Goal: Check status: Check status

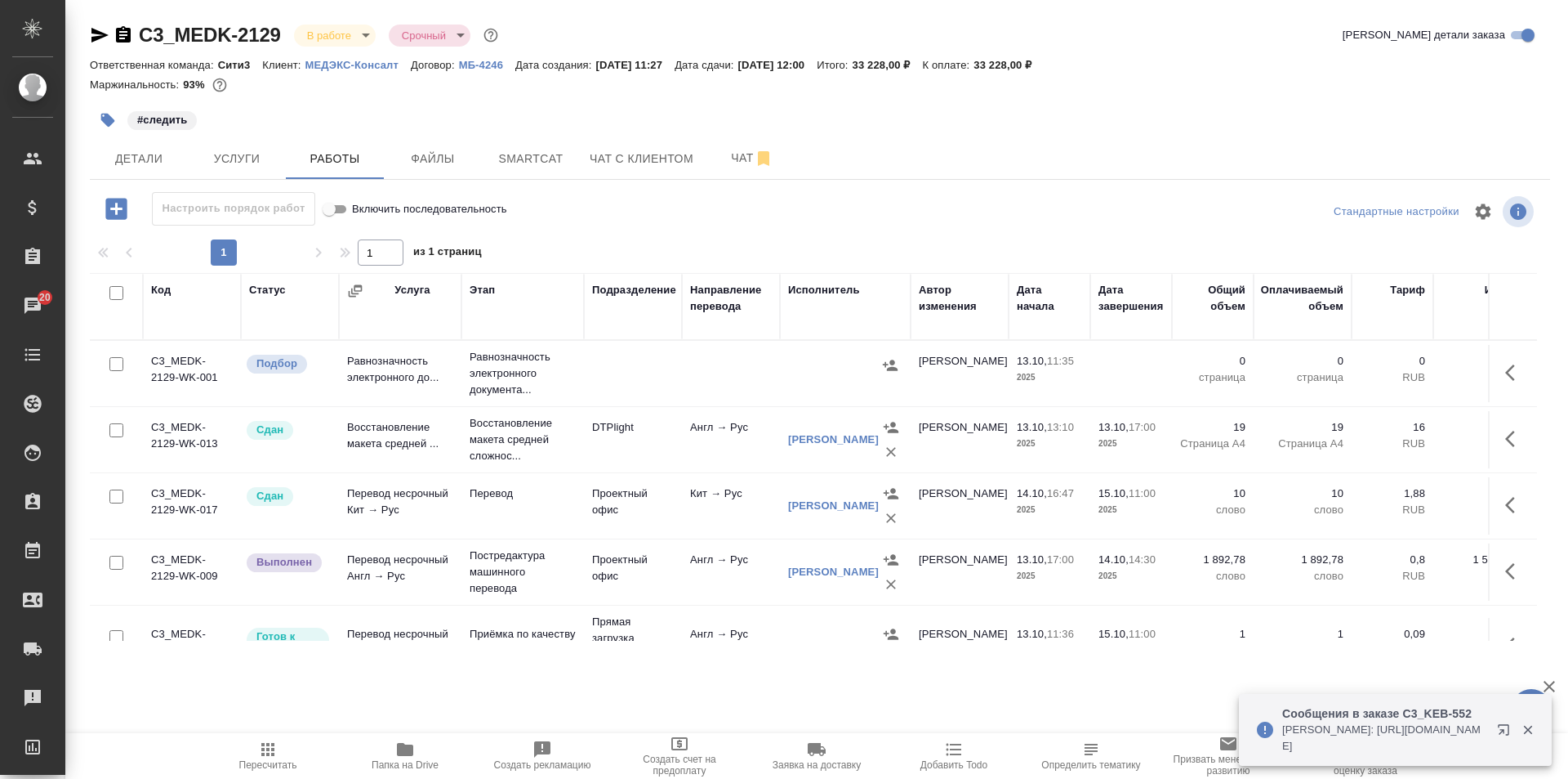
scroll to position [126, 0]
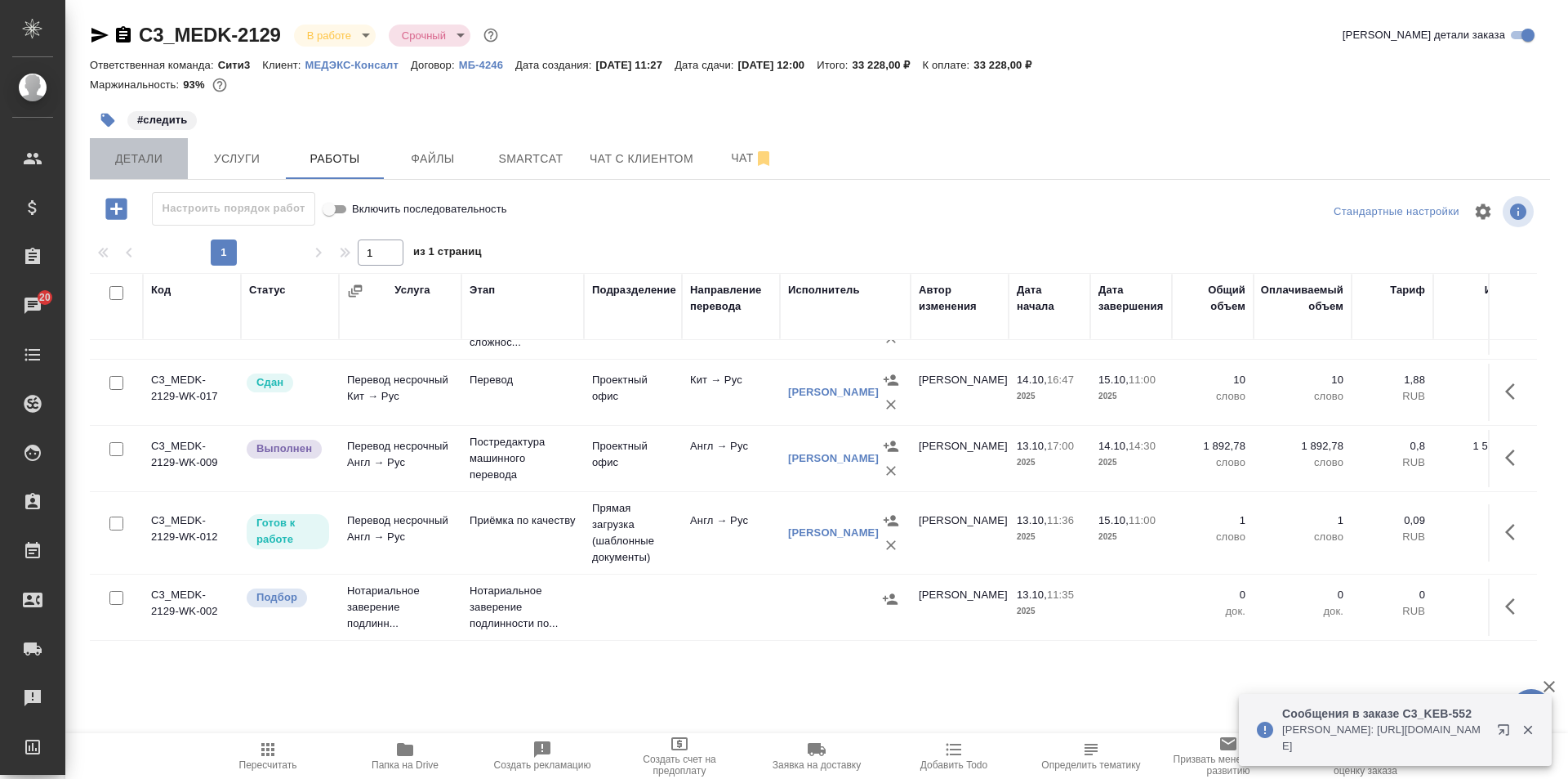
click at [169, 145] on button "Детали" at bounding box center [138, 158] width 98 height 41
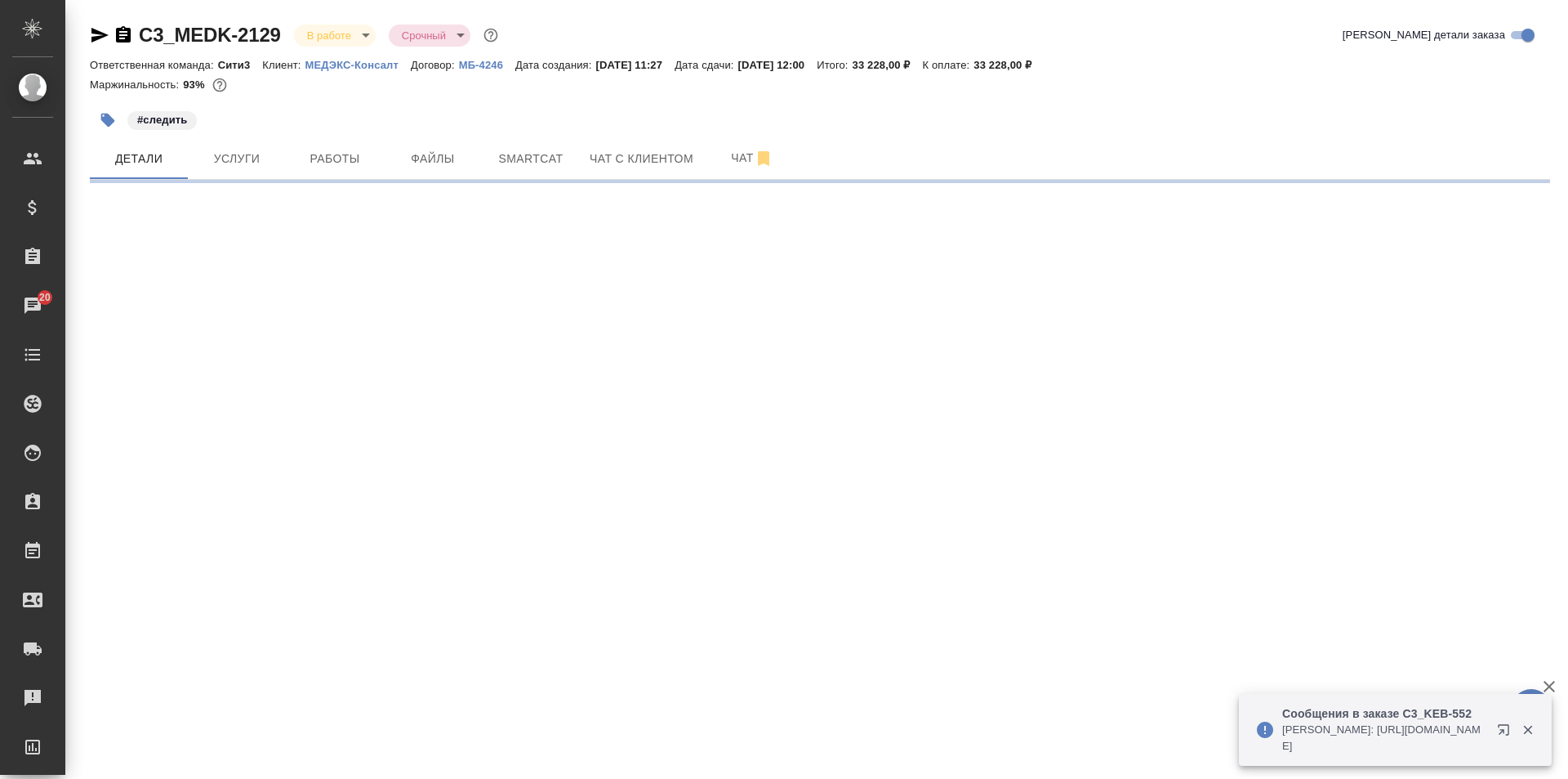
select select "RU"
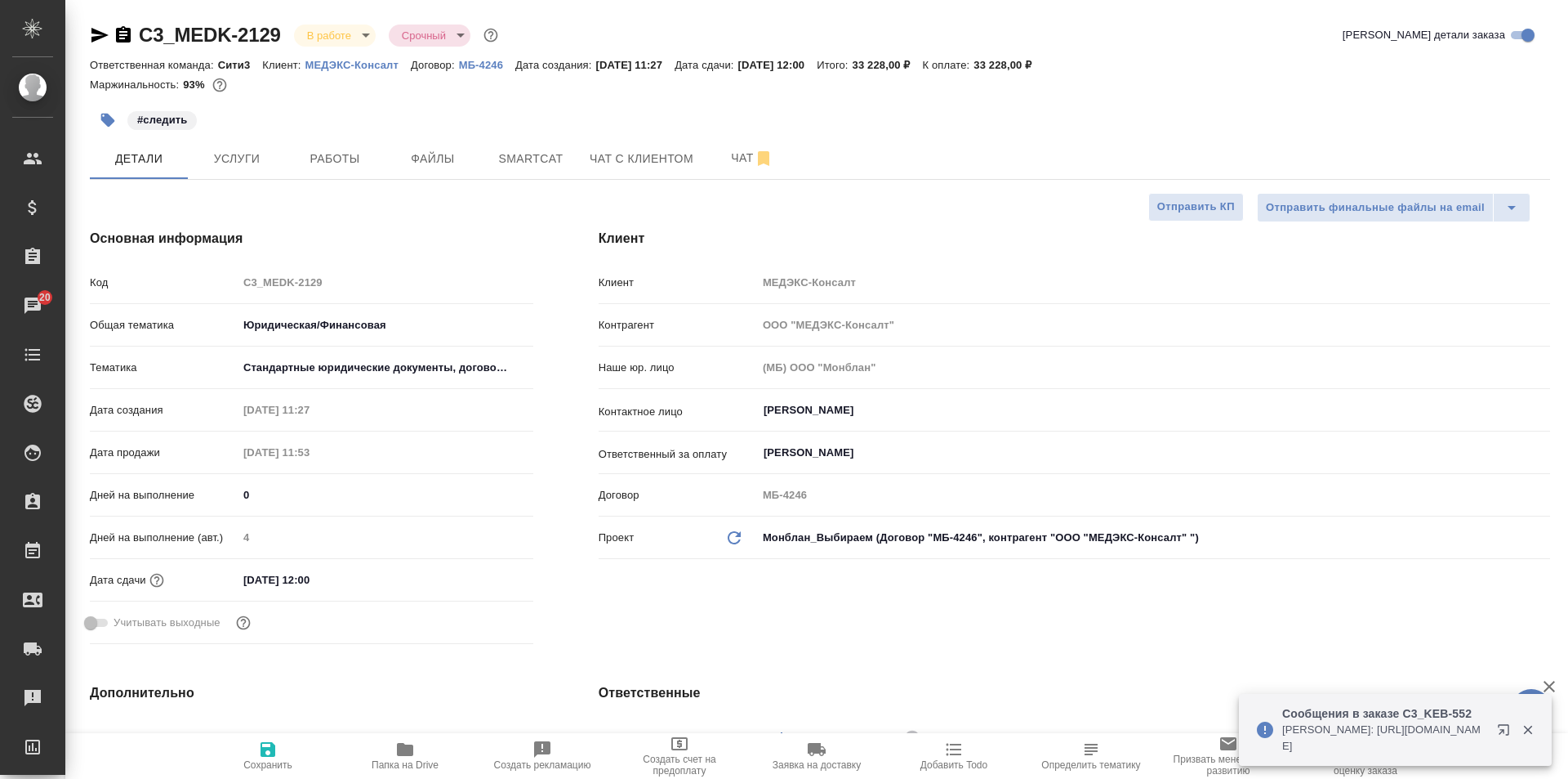
type input "[PERSON_NAME]"
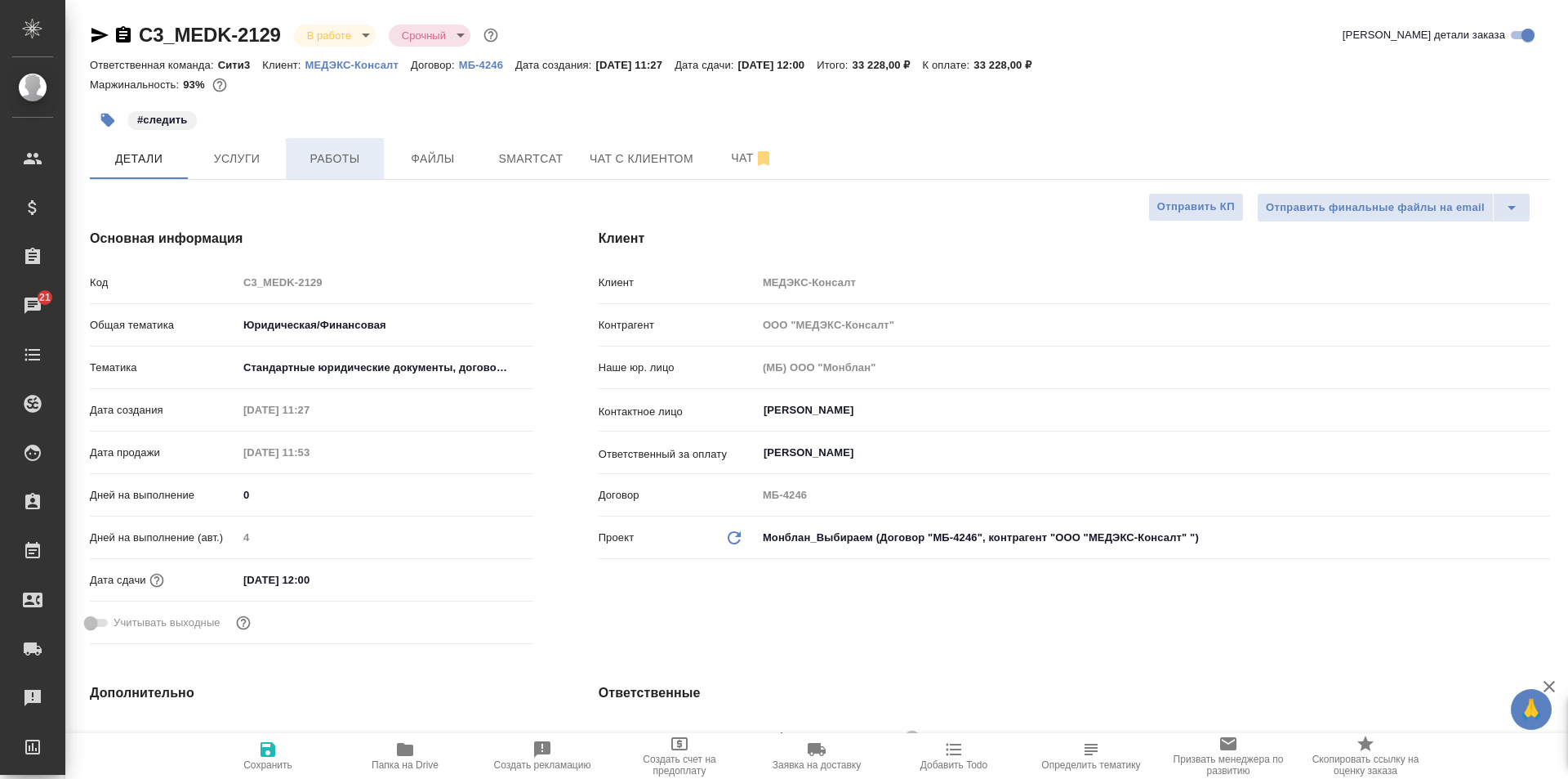
click at [338, 163] on span "Работы" at bounding box center [334, 159] width 79 height 21
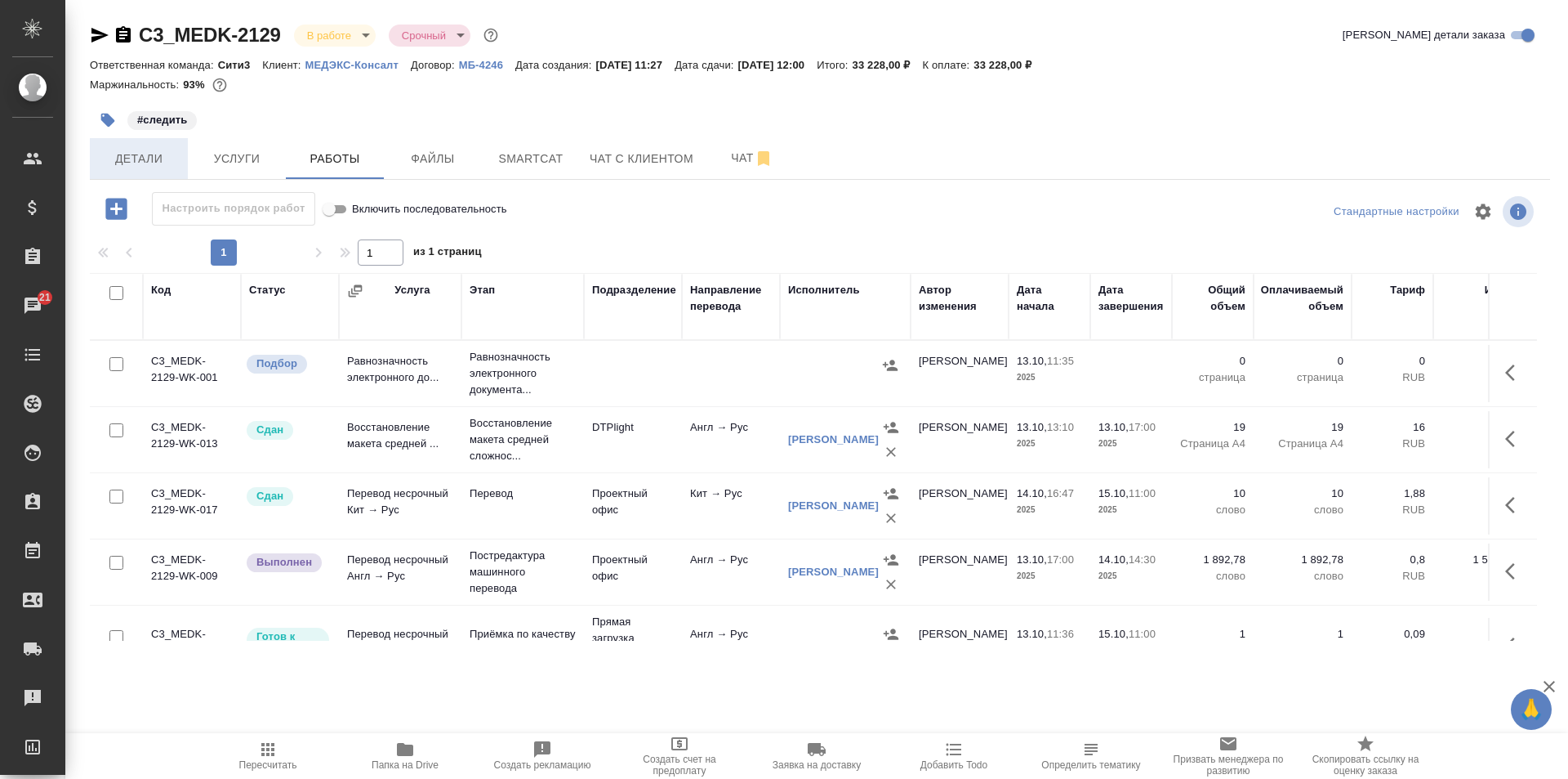
click at [163, 164] on span "Детали" at bounding box center [138, 159] width 79 height 21
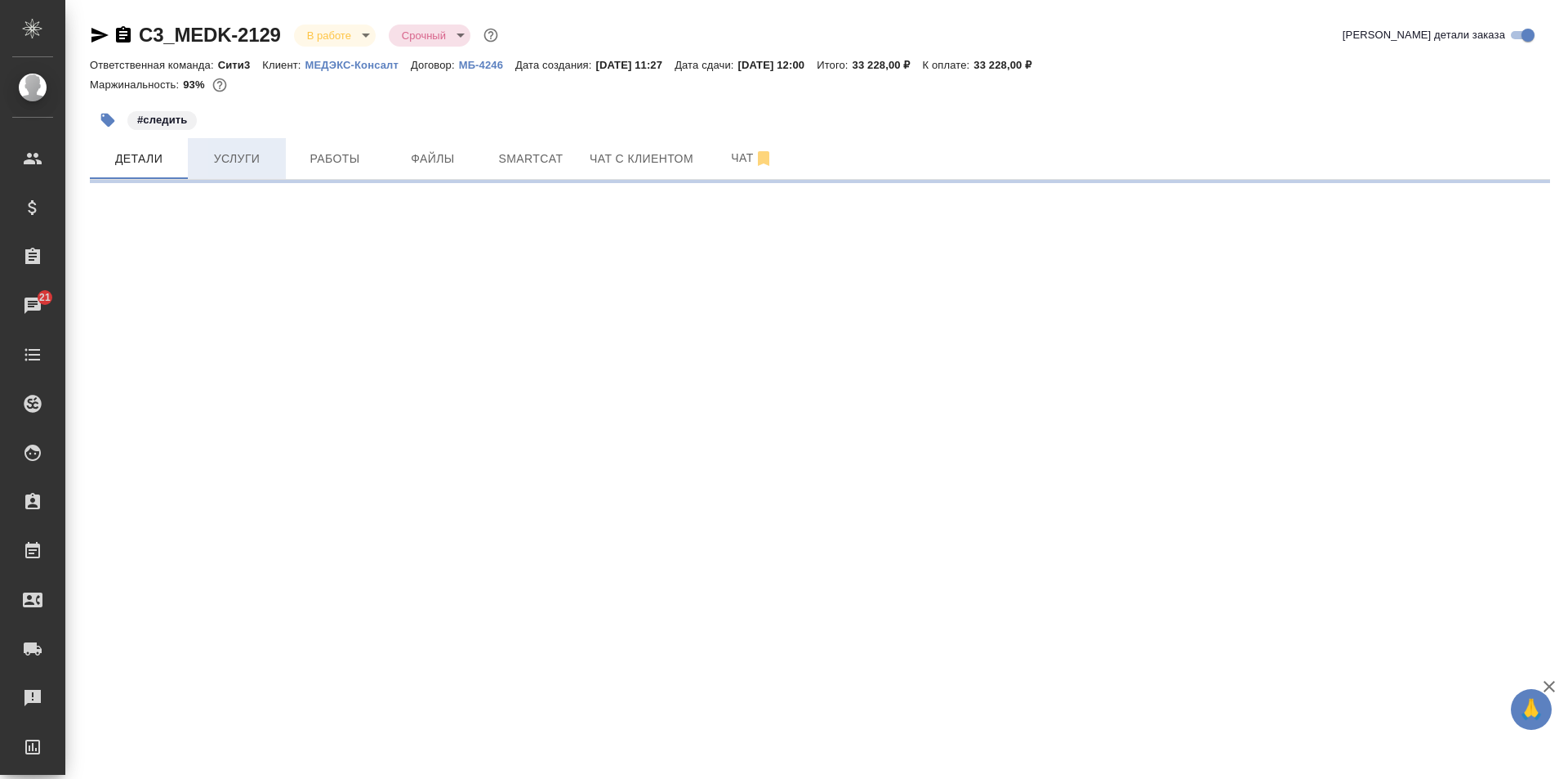
select select "RU"
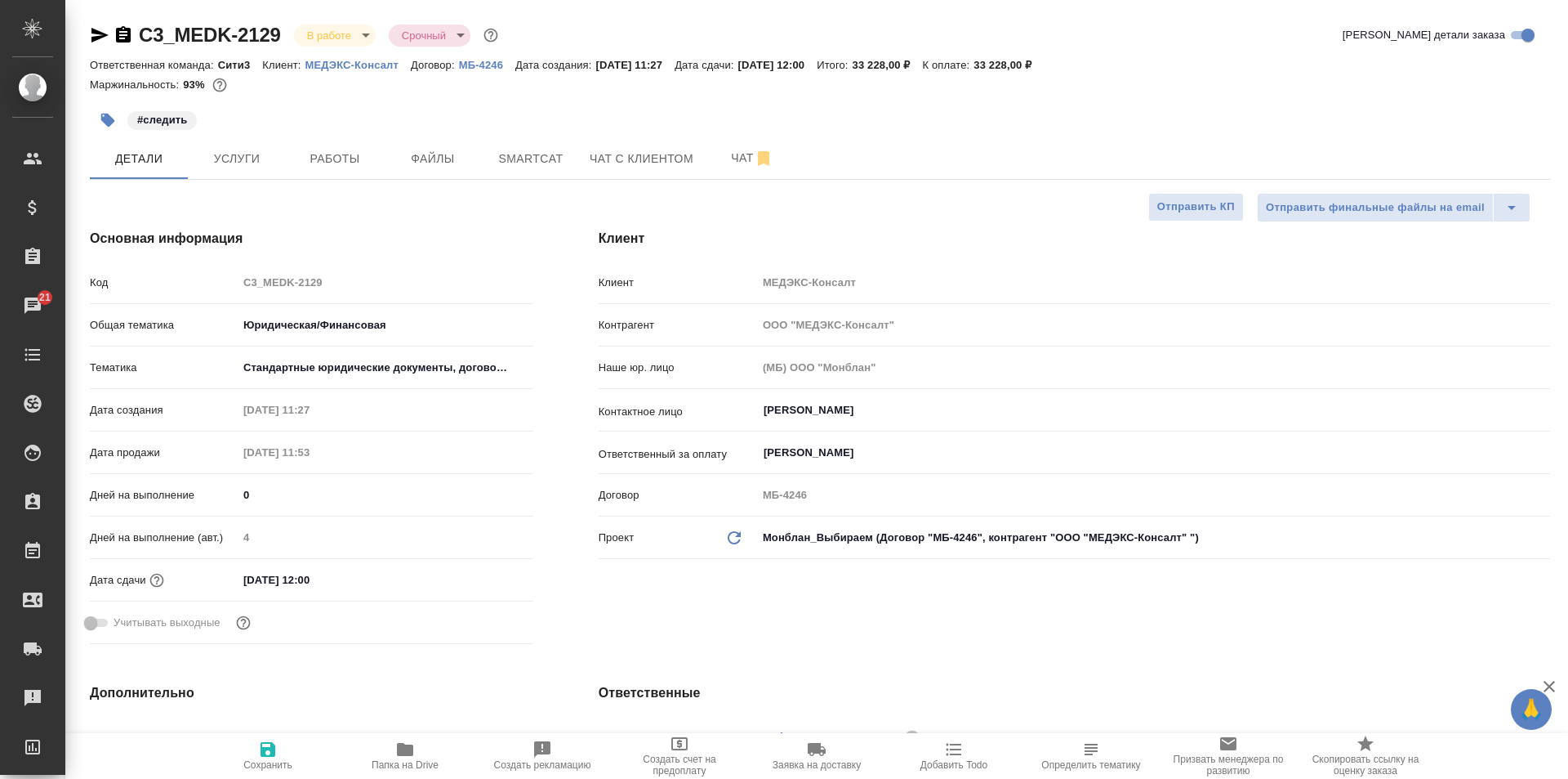
type textarea "x"
click at [310, 155] on span "Работы" at bounding box center [334, 159] width 79 height 21
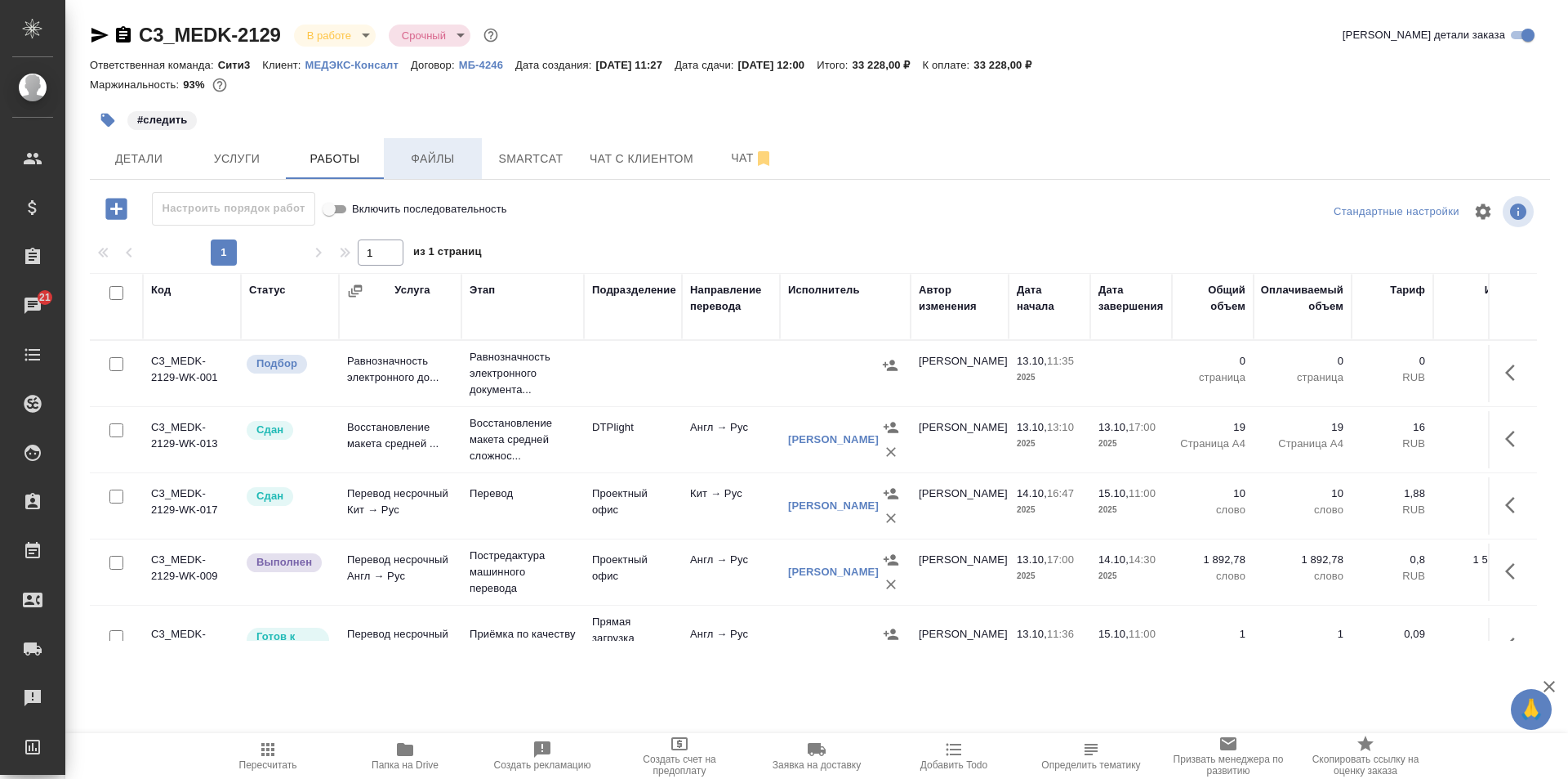
click at [416, 160] on span "Файлы" at bounding box center [433, 159] width 79 height 21
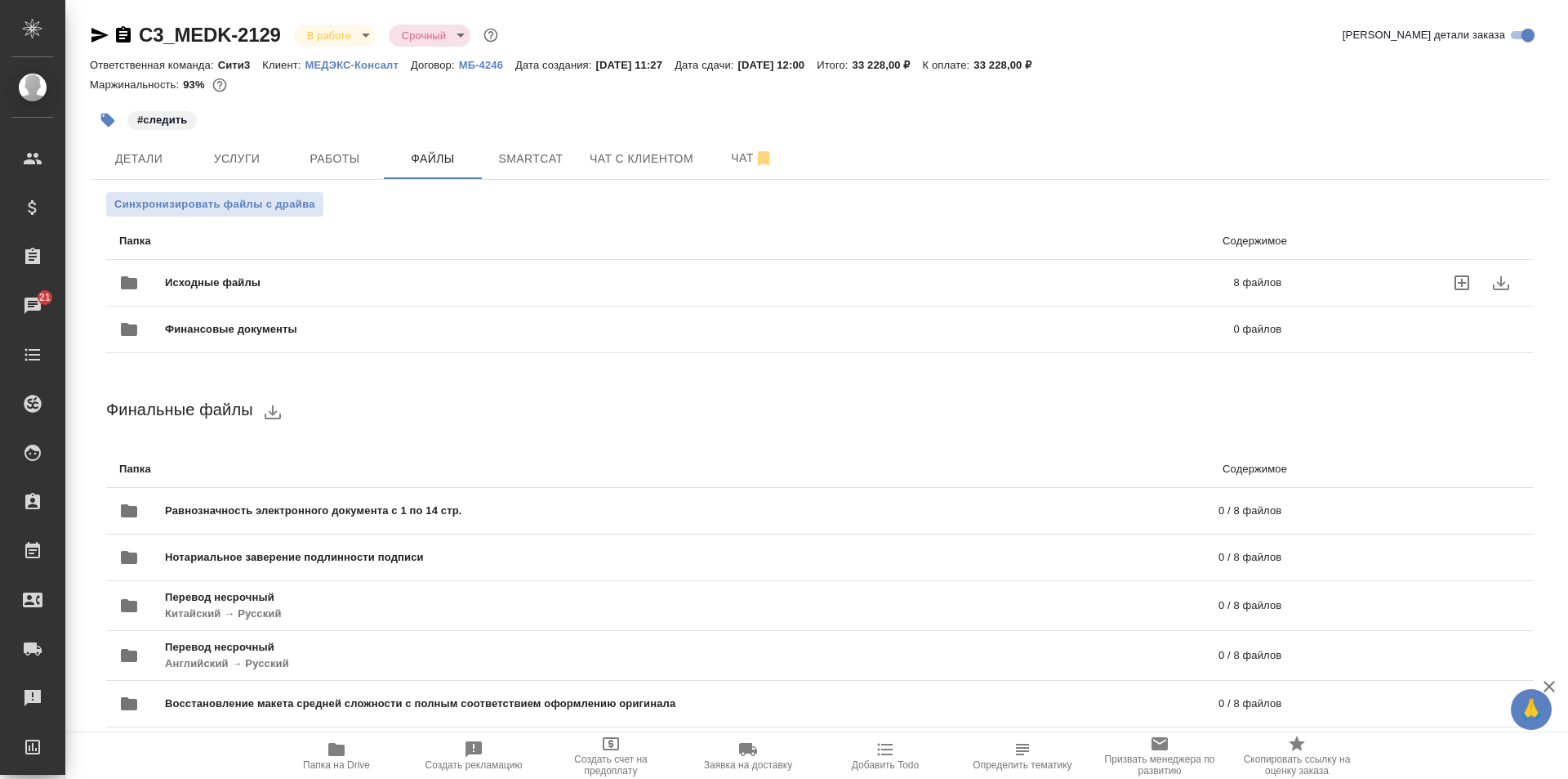
click at [497, 271] on div "Исходные файлы 8 файлов" at bounding box center [700, 282] width 1162 height 39
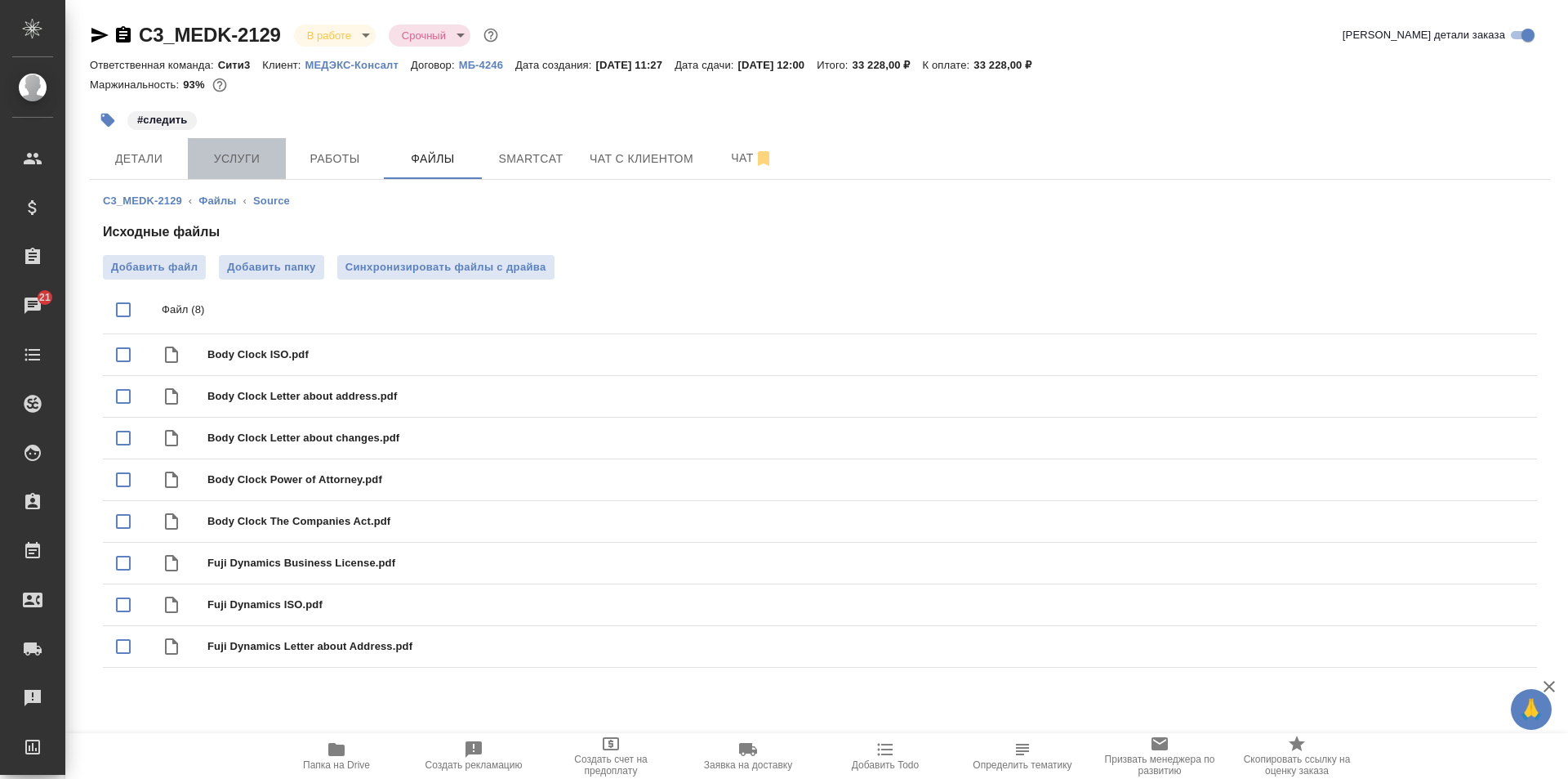
click at [263, 145] on button "Услуги" at bounding box center [237, 158] width 98 height 41
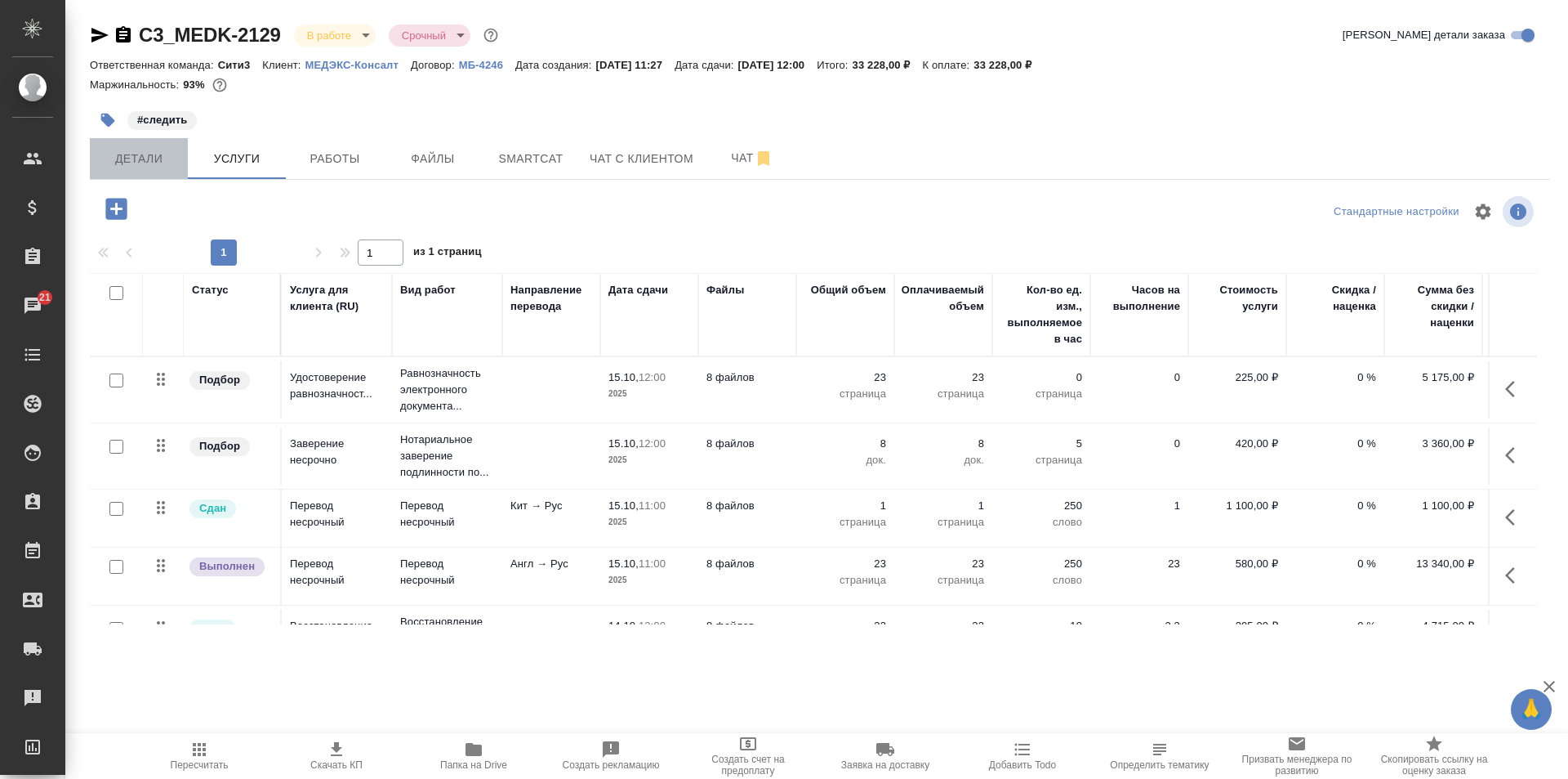
click at [146, 161] on span "Детали" at bounding box center [138, 159] width 79 height 21
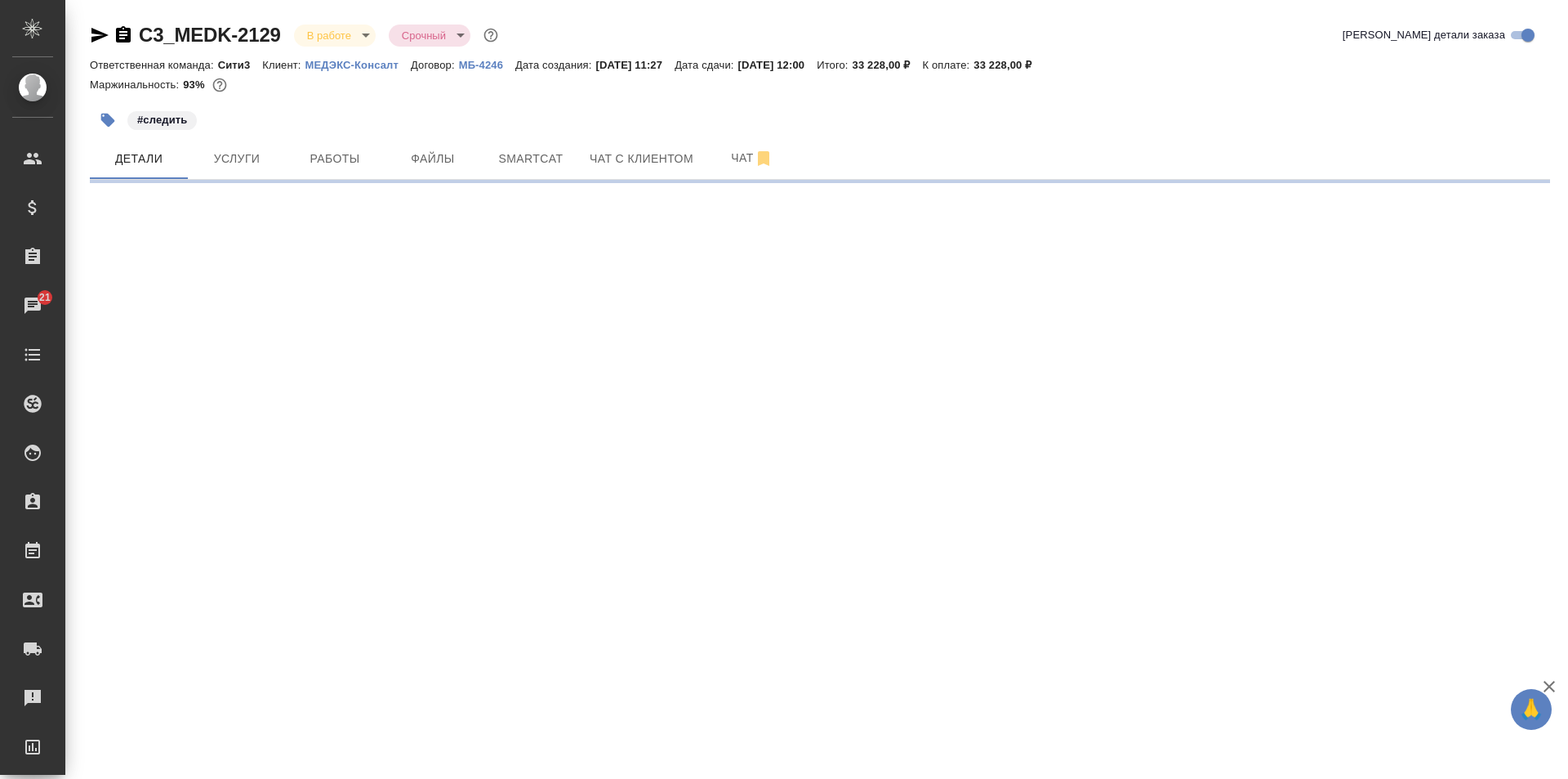
select select "RU"
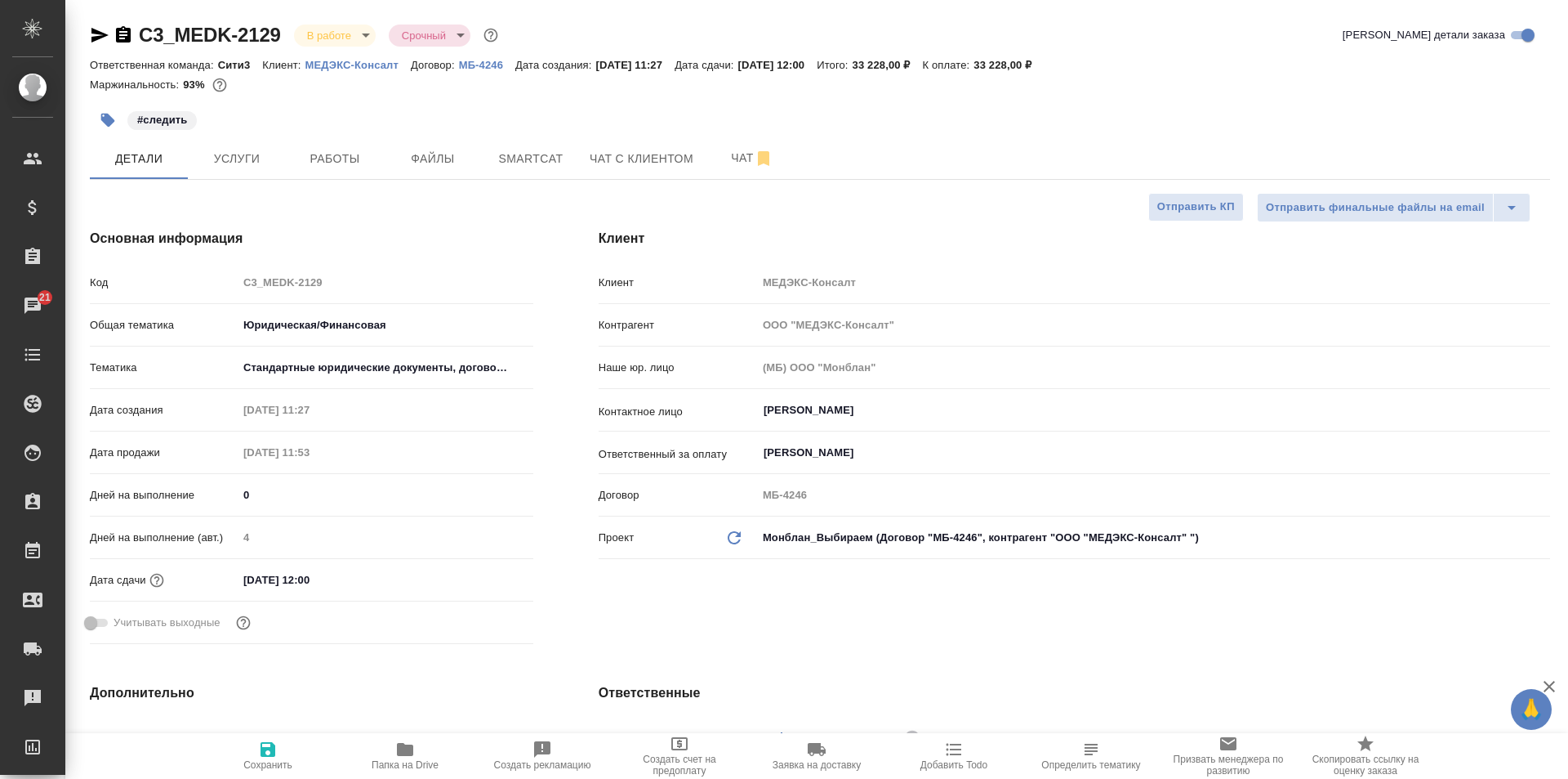
type textarea "x"
click at [257, 155] on span "Услуги" at bounding box center [237, 159] width 79 height 21
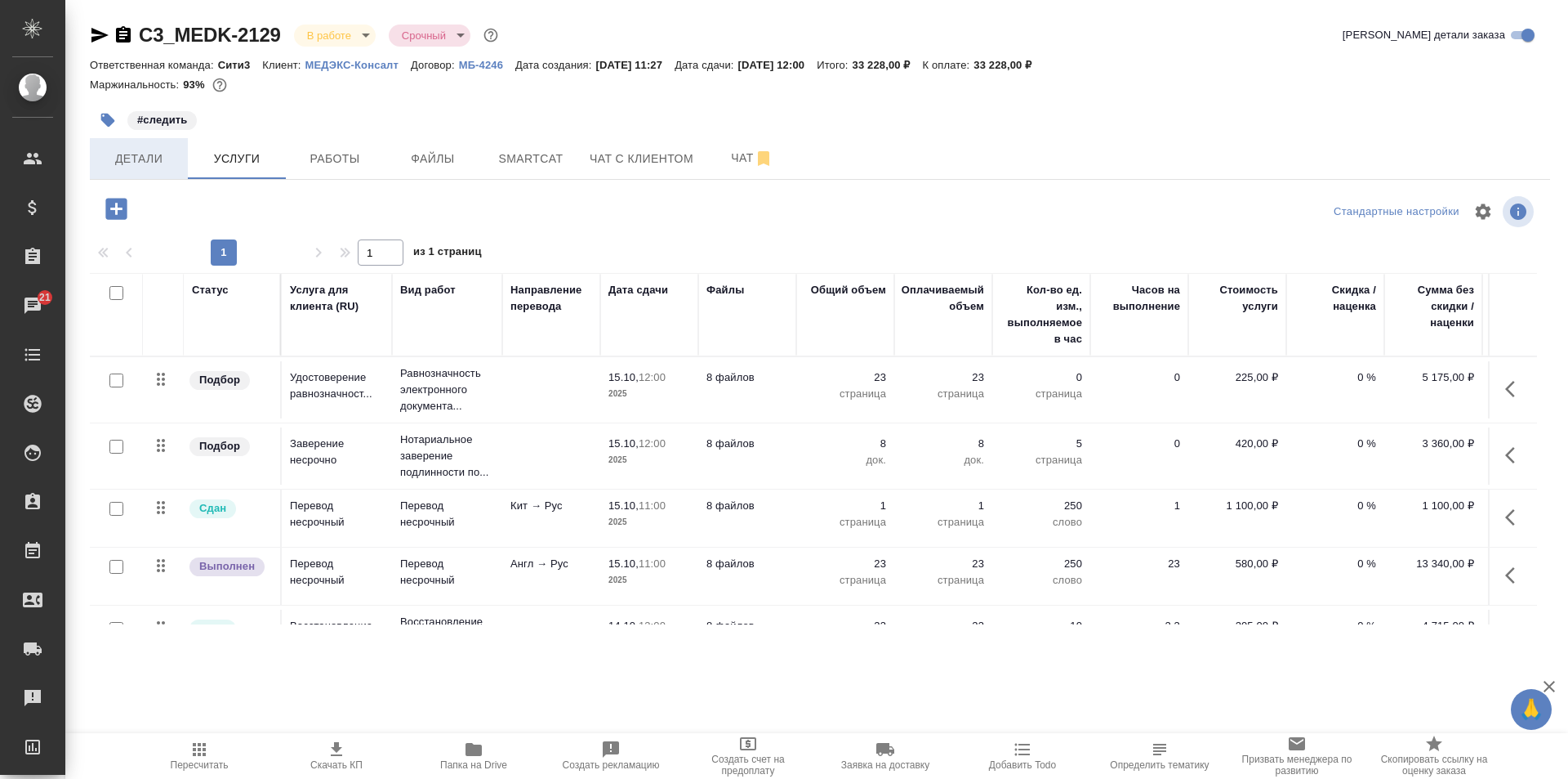
click at [133, 155] on span "Детали" at bounding box center [138, 159] width 79 height 21
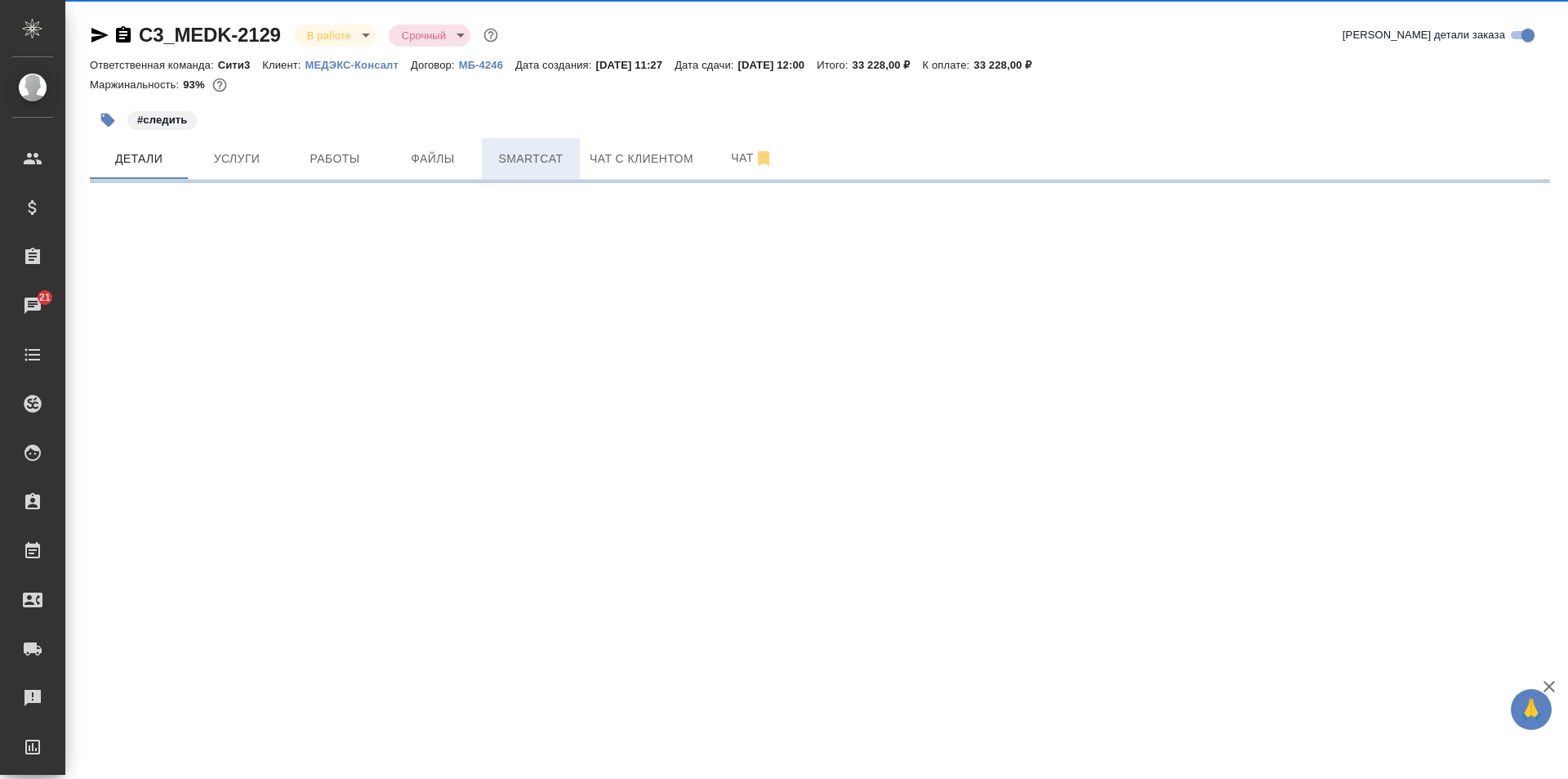
select select "RU"
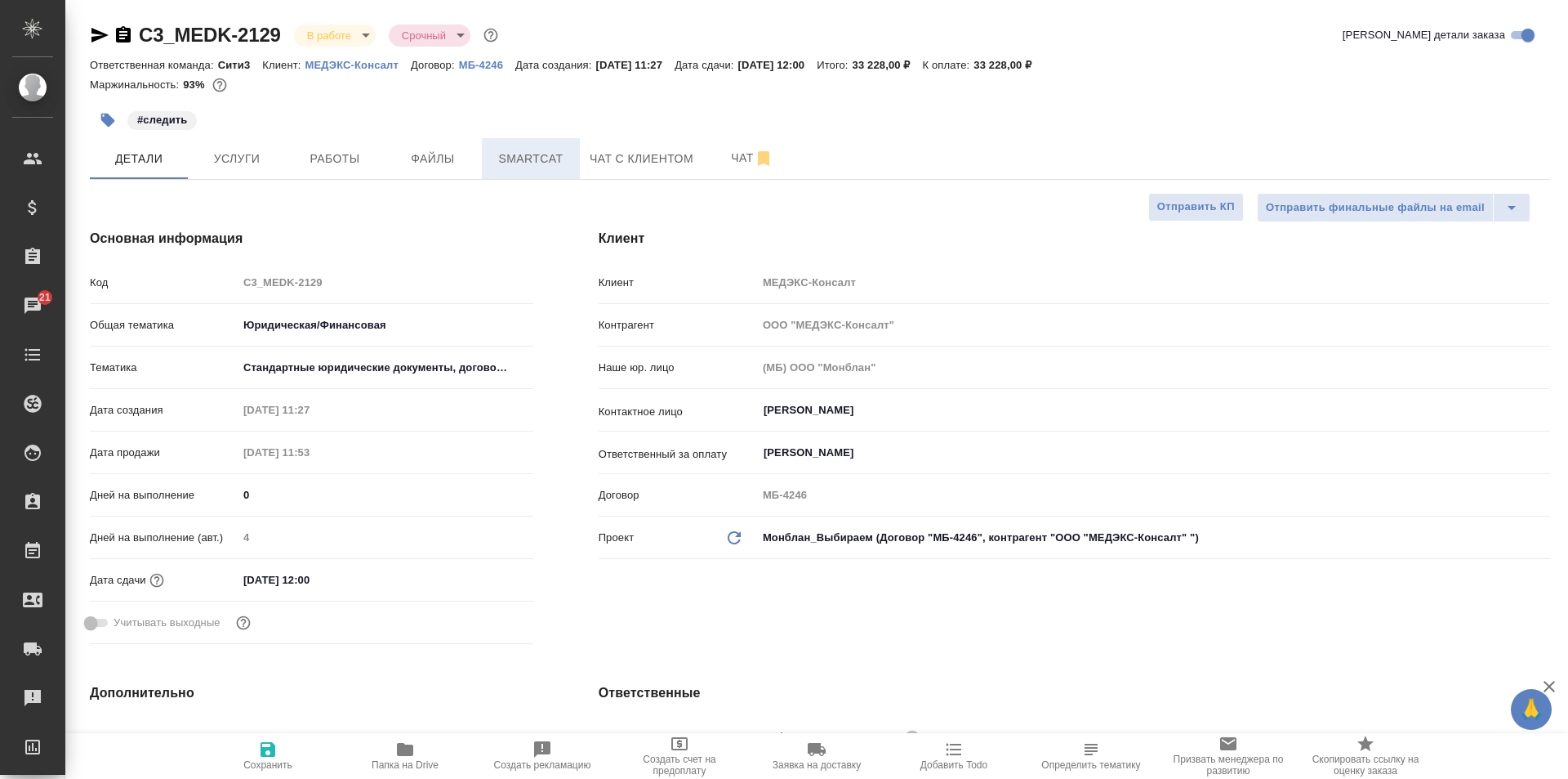
type textarea "x"
click at [277, 163] on button "Услуги" at bounding box center [237, 158] width 98 height 41
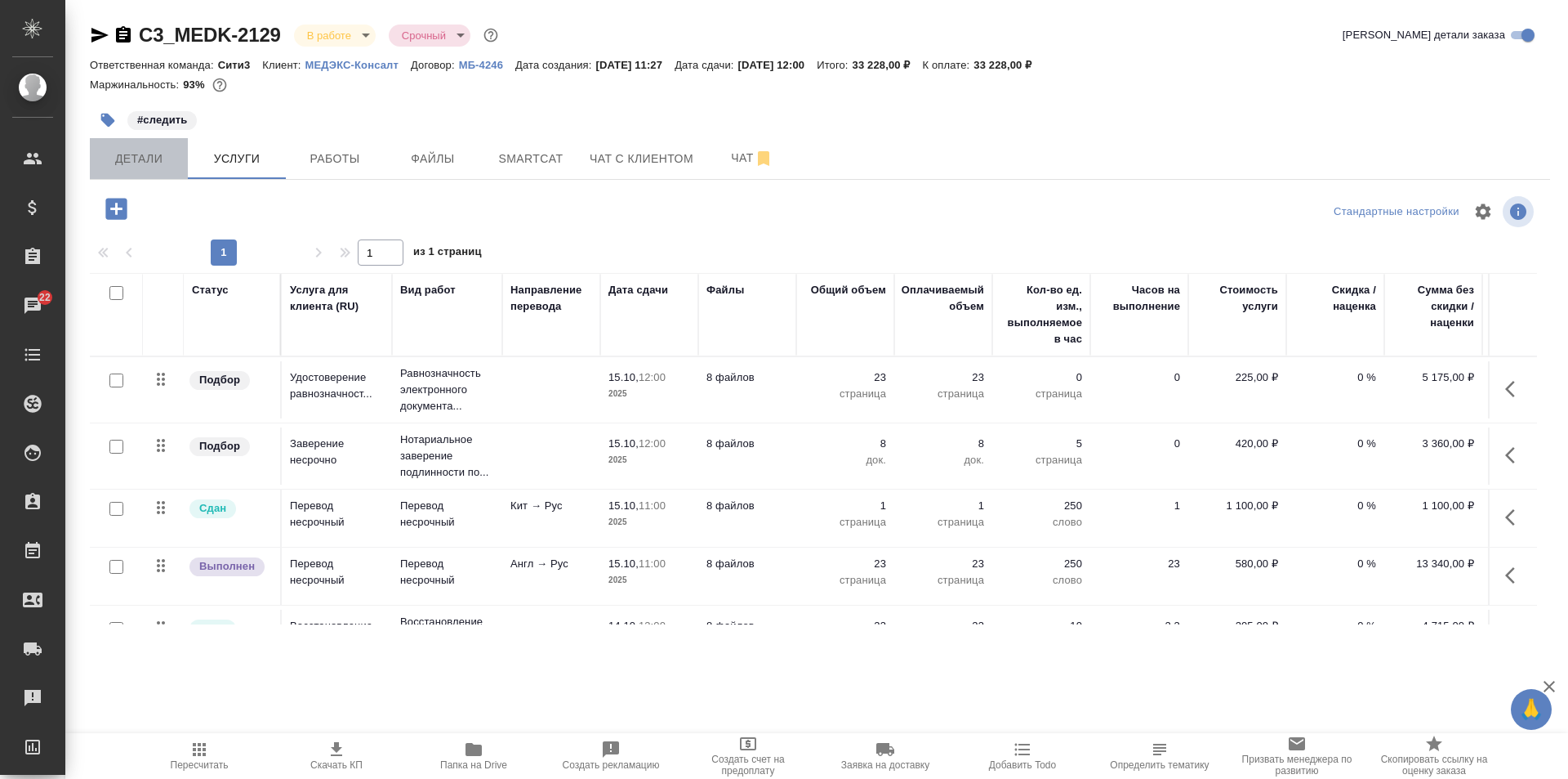
click at [157, 171] on button "Детали" at bounding box center [138, 158] width 98 height 41
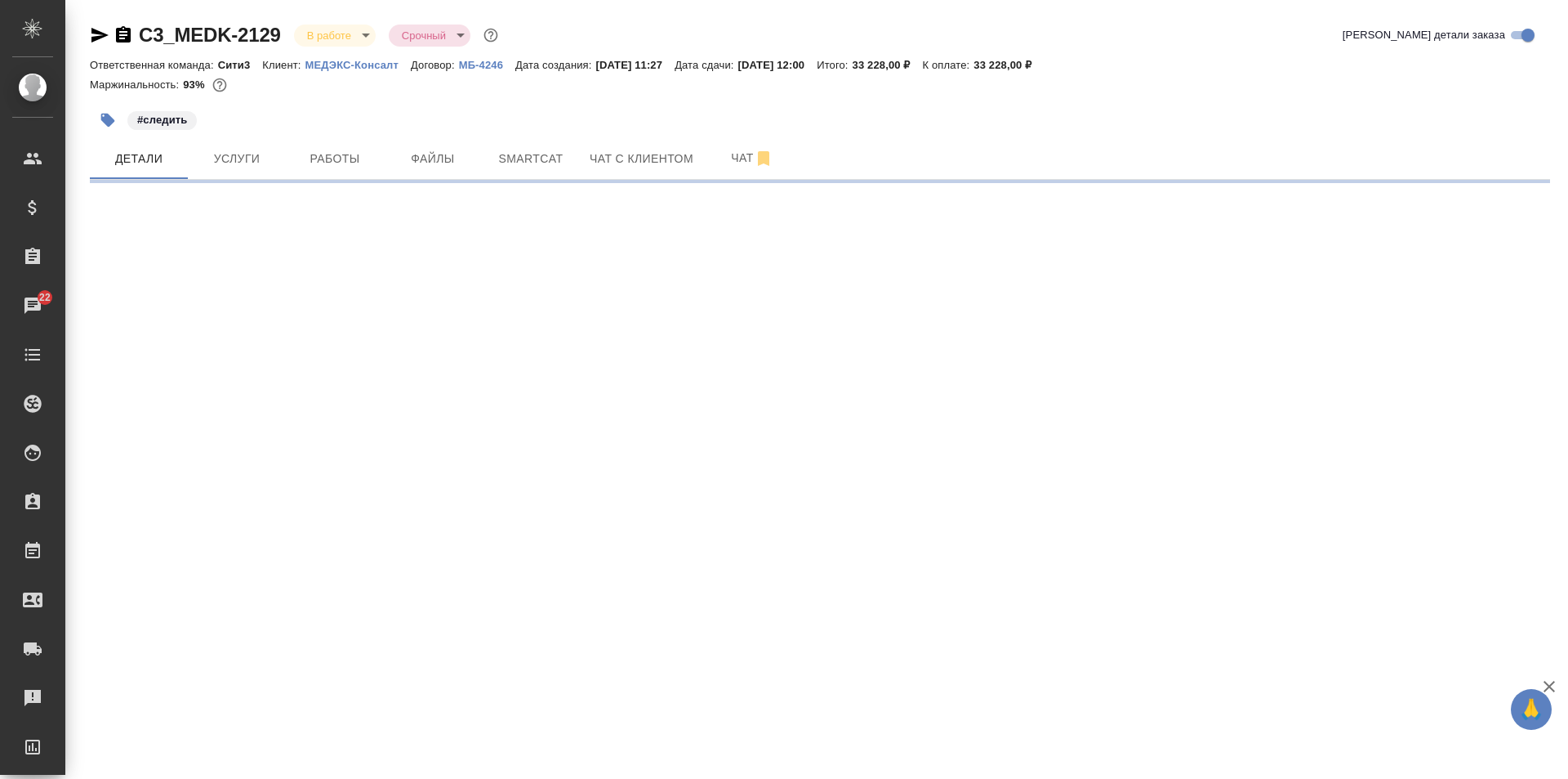
select select "RU"
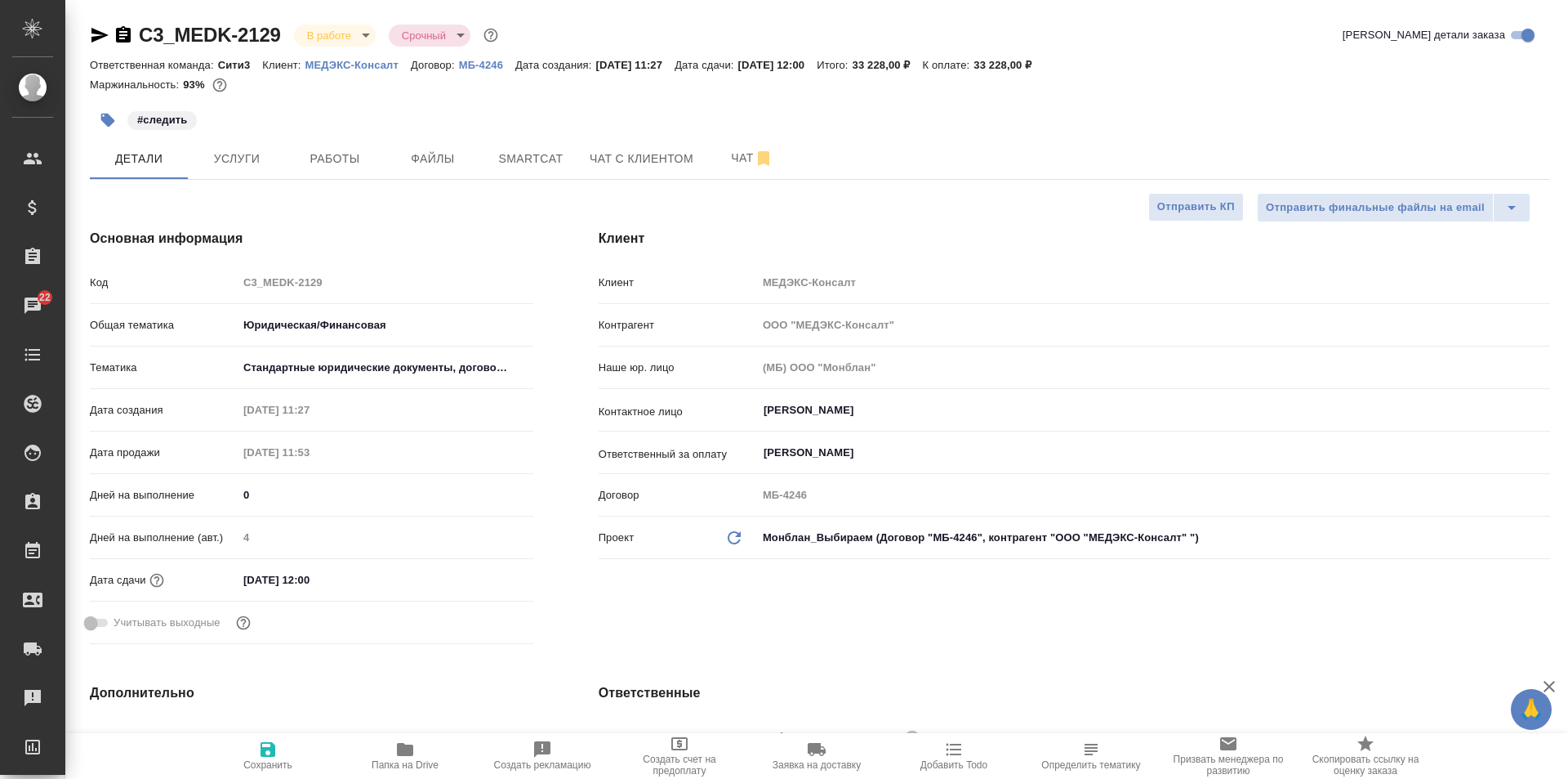
type textarea "x"
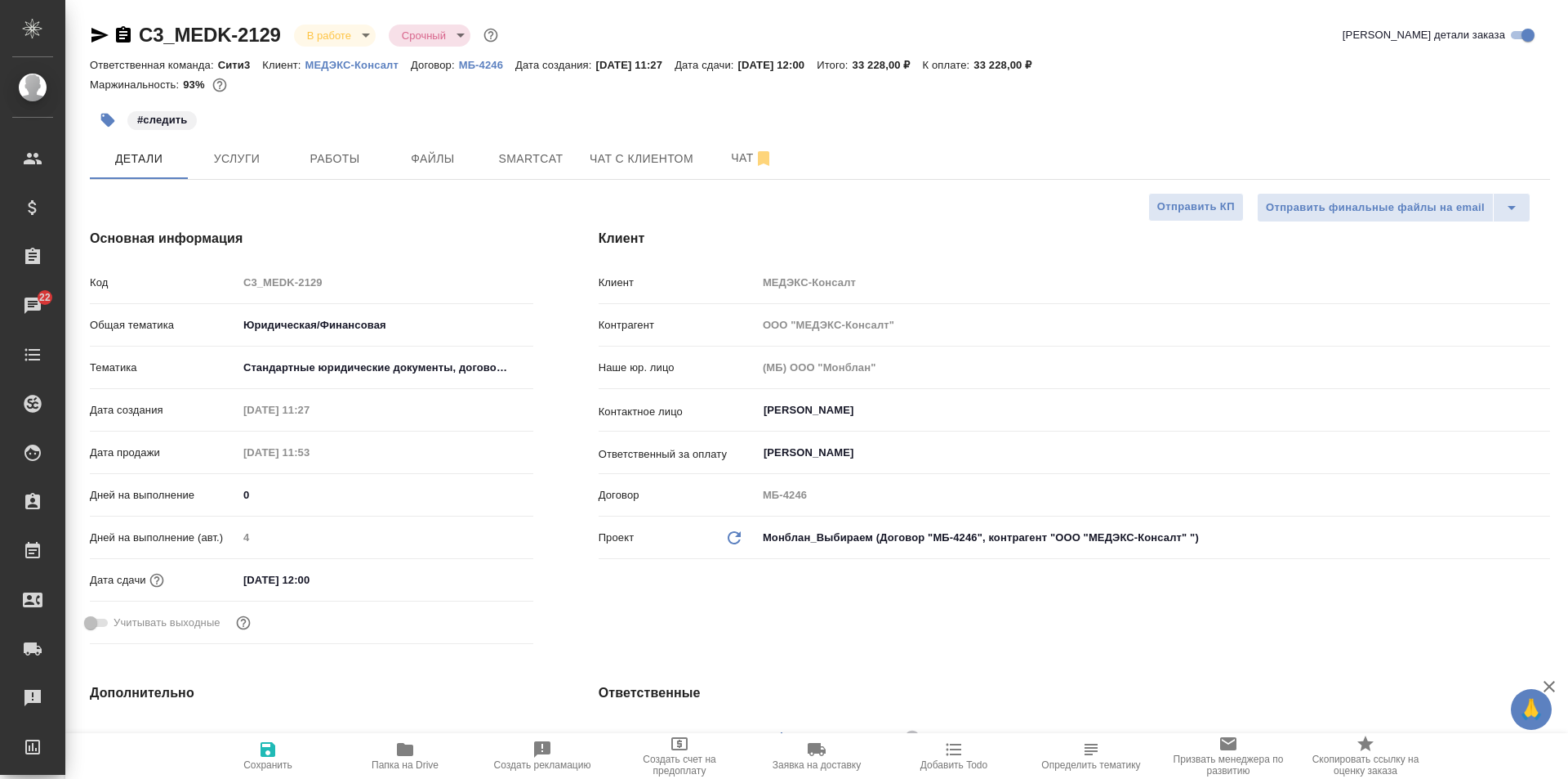
type textarea "x"
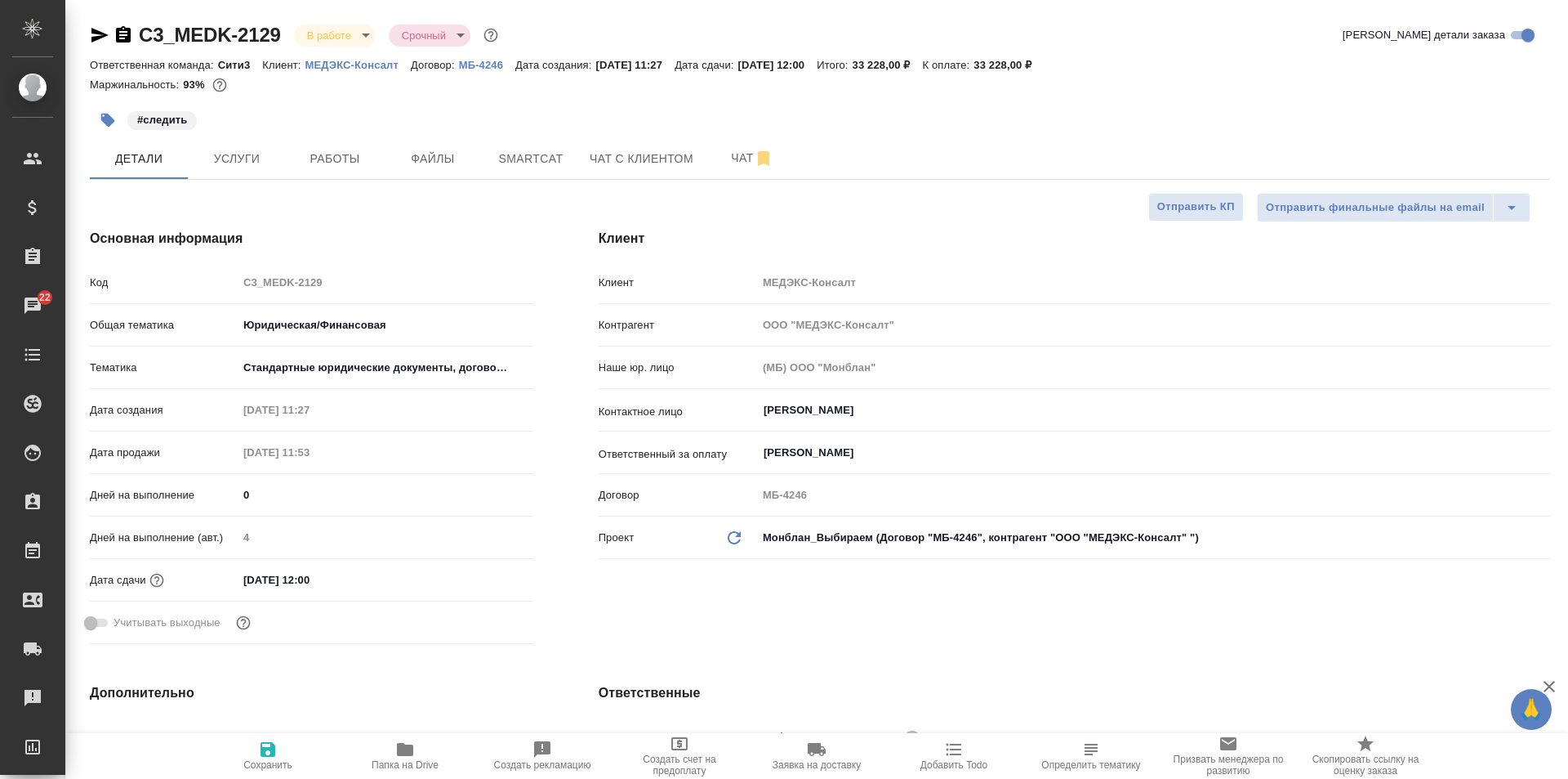
type textarea "x"
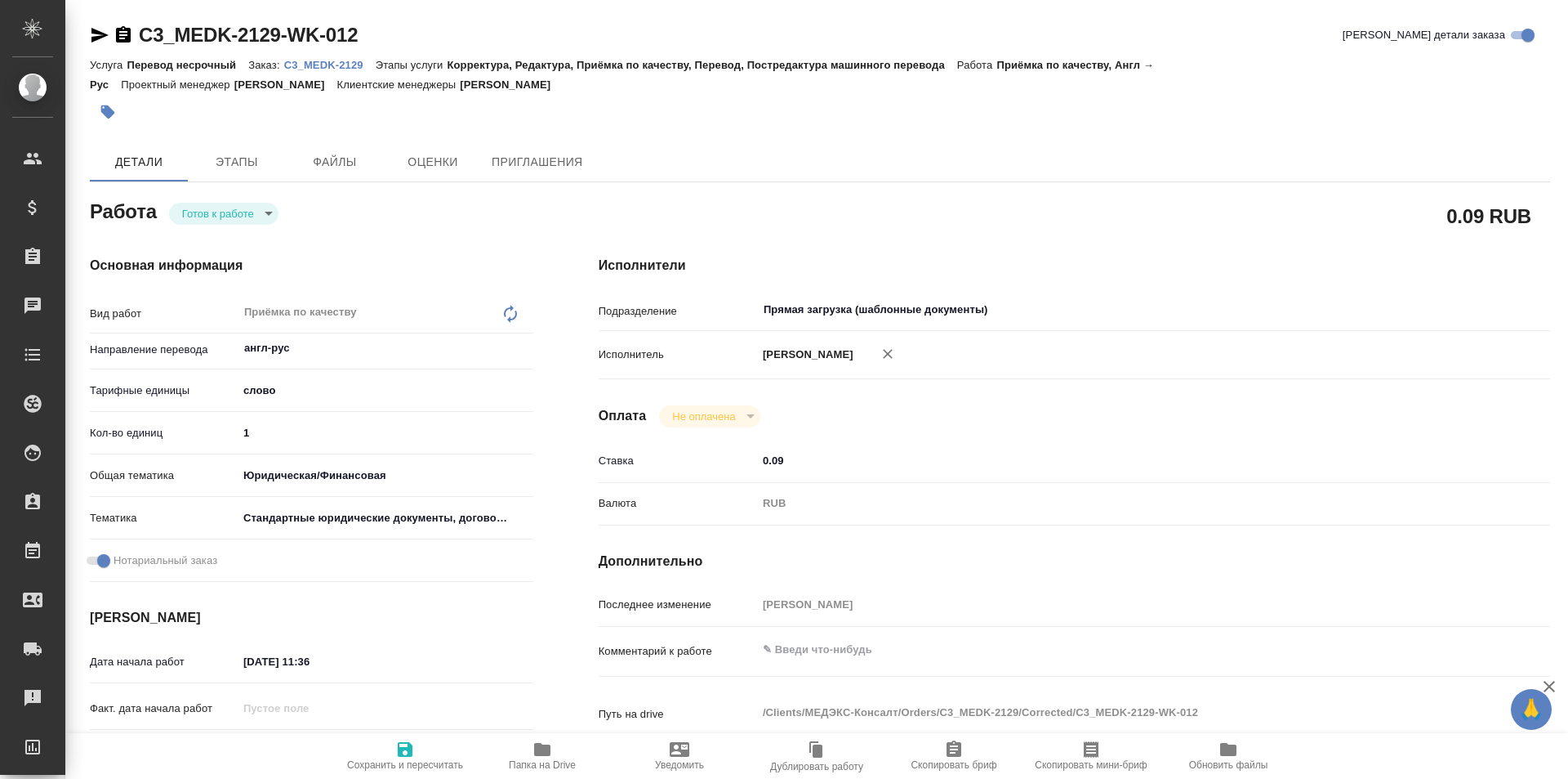
type textarea "x"
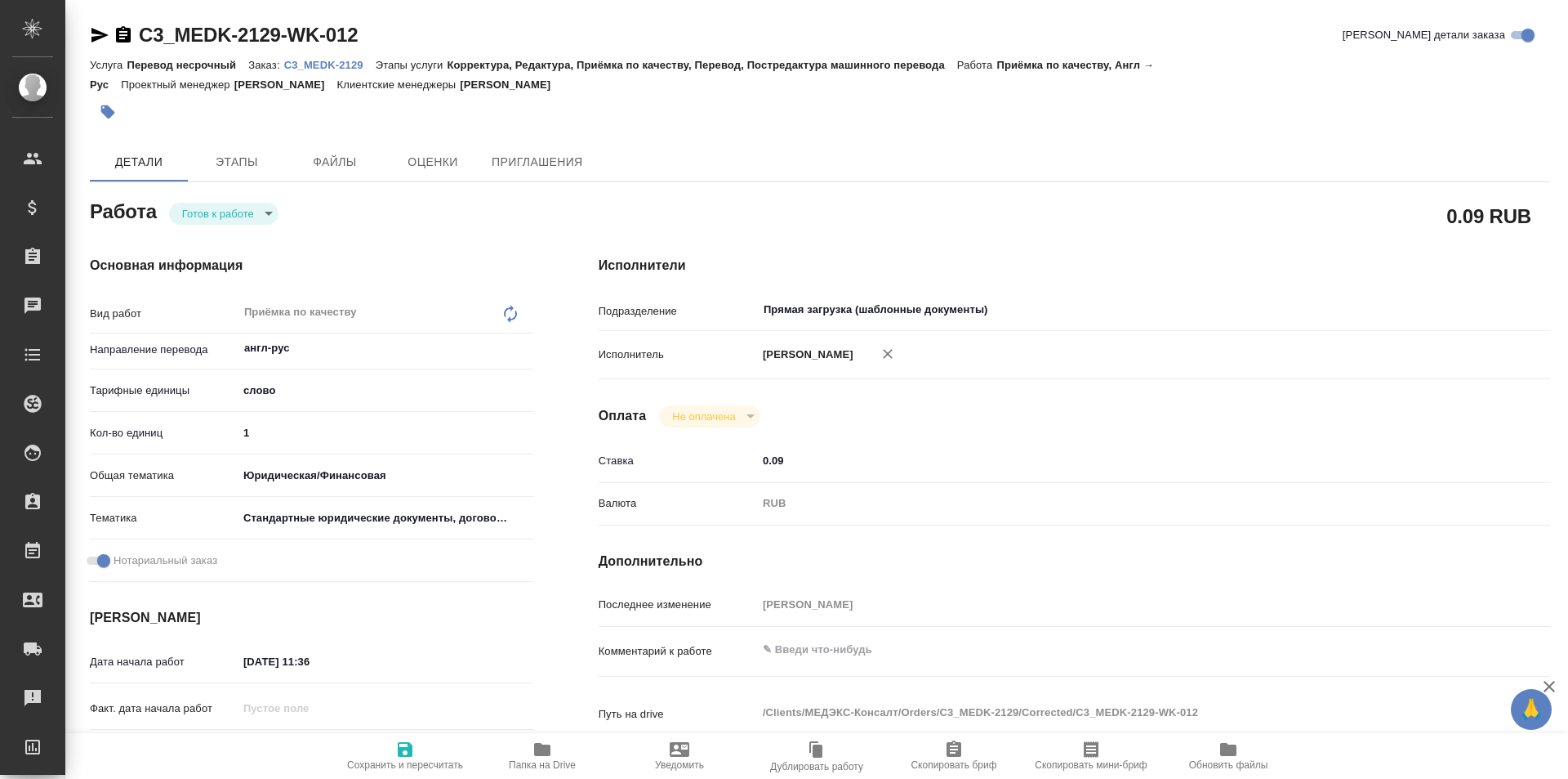
type textarea "x"
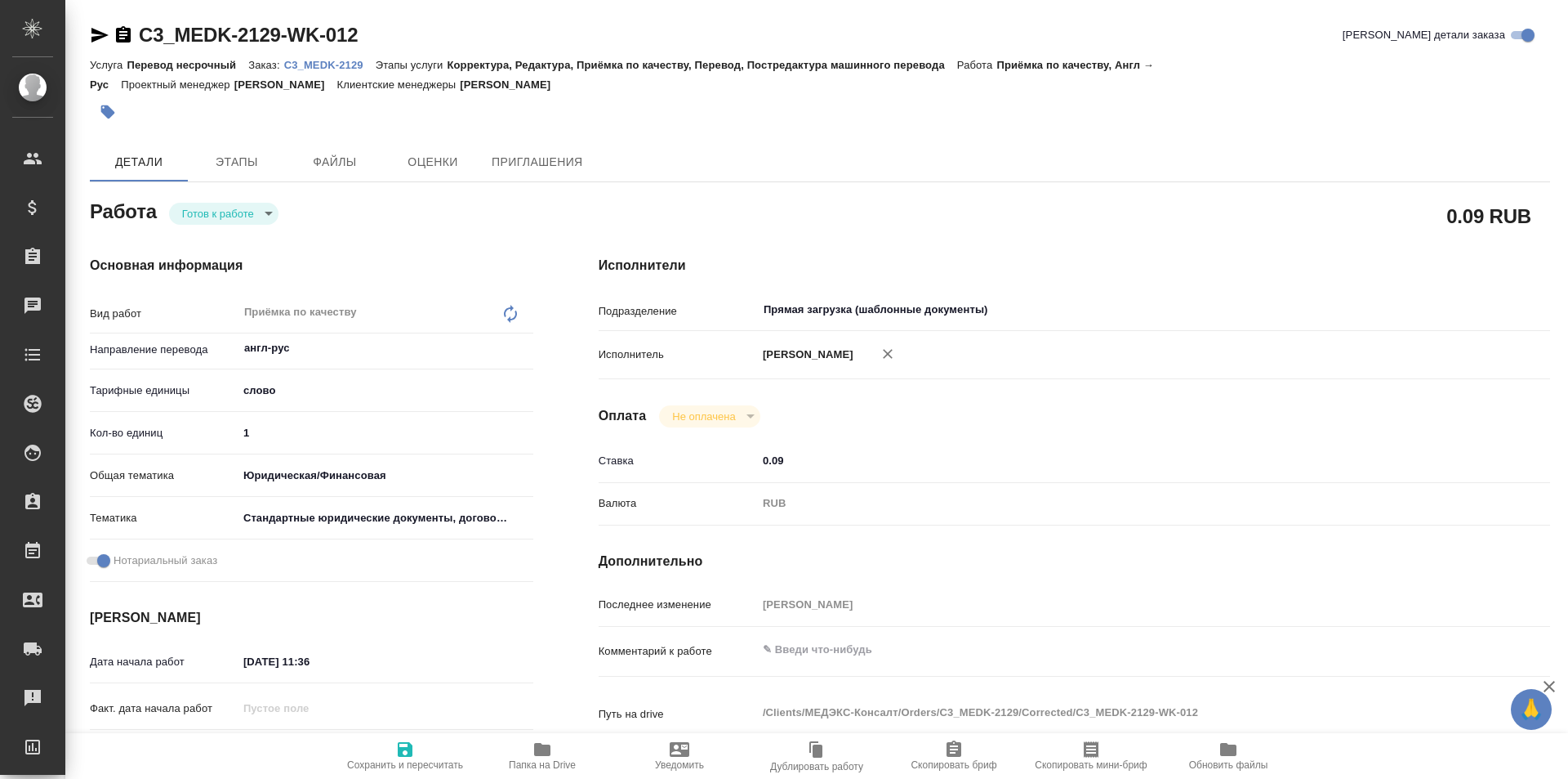
type textarea "x"
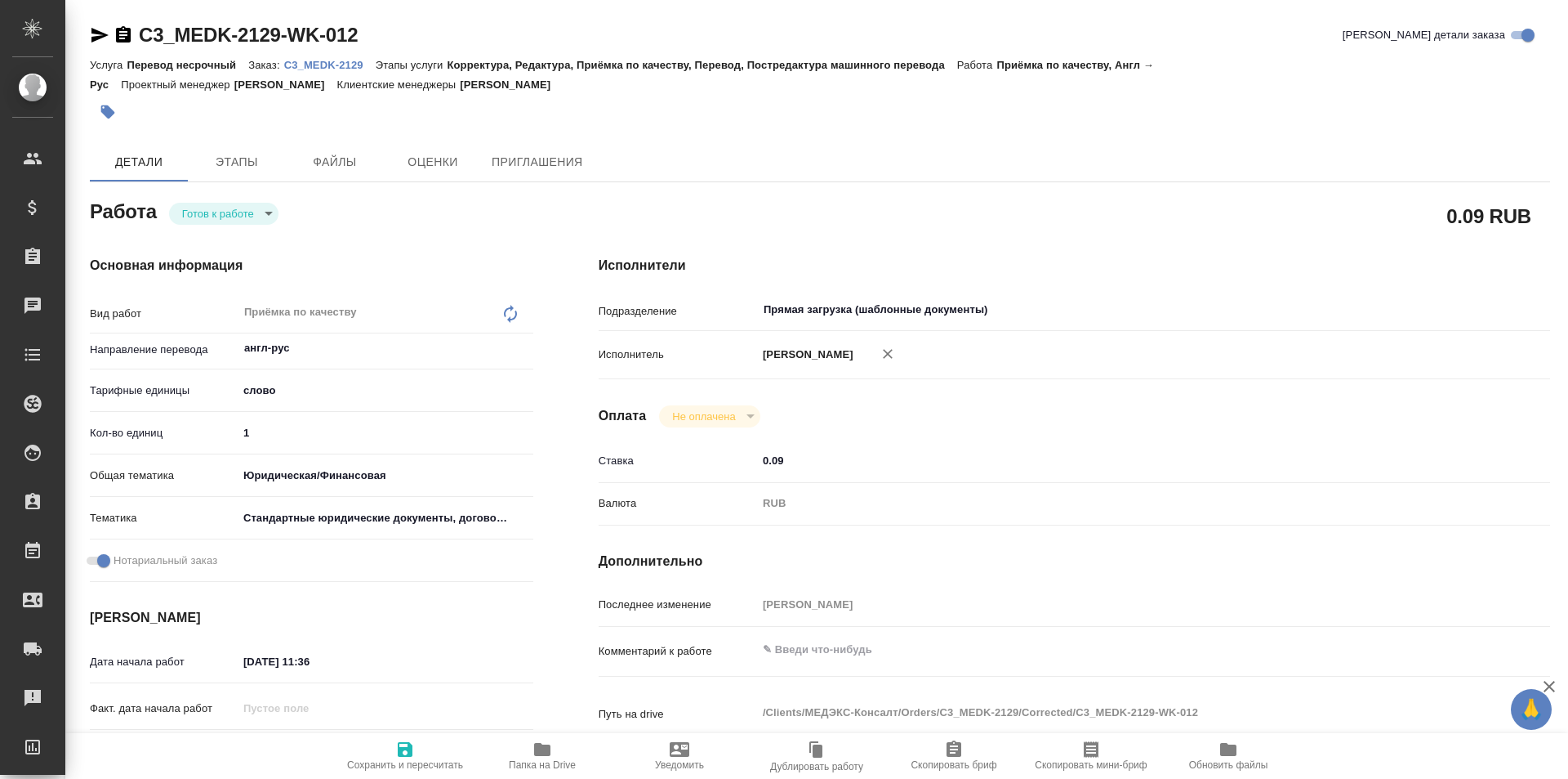
type textarea "x"
